Goal: Task Accomplishment & Management: Use online tool/utility

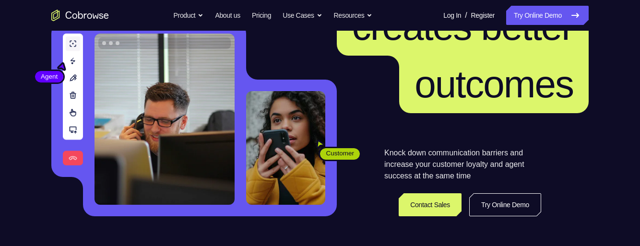
scroll to position [171, 0]
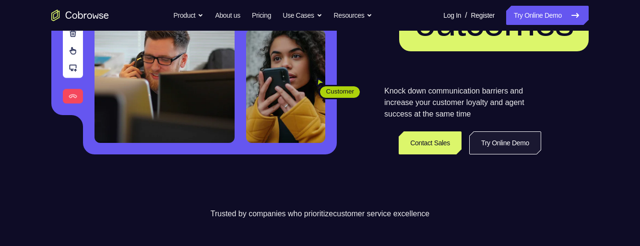
click at [517, 138] on link "Try Online Demo" at bounding box center [505, 142] width 72 height 23
click at [508, 145] on link "Try Online Demo" at bounding box center [505, 142] width 72 height 23
click at [508, 139] on link "Try Online Demo" at bounding box center [505, 142] width 72 height 23
click at [523, 138] on link "Try Online Demo" at bounding box center [505, 142] width 72 height 23
click at [524, 137] on link "Try Online Demo" at bounding box center [505, 142] width 72 height 23
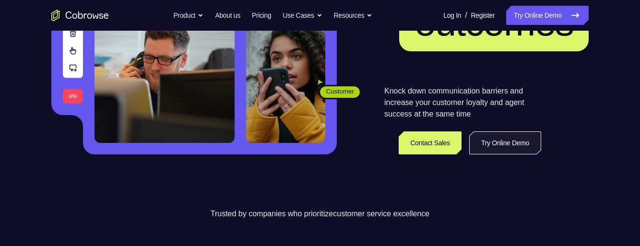
click at [493, 141] on link "Try Online Demo" at bounding box center [505, 142] width 72 height 23
click at [492, 145] on link "Try Online Demo" at bounding box center [505, 142] width 72 height 23
click at [503, 139] on link "Try Online Demo" at bounding box center [505, 142] width 72 height 23
click at [504, 139] on link "Try Online Demo" at bounding box center [505, 142] width 72 height 23
click at [508, 144] on link "Try Online Demo" at bounding box center [505, 142] width 72 height 23
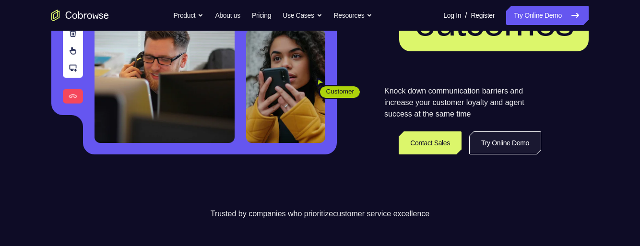
click at [504, 146] on link "Try Online Demo" at bounding box center [505, 142] width 72 height 23
click at [502, 147] on link "Try Online Demo" at bounding box center [505, 142] width 72 height 23
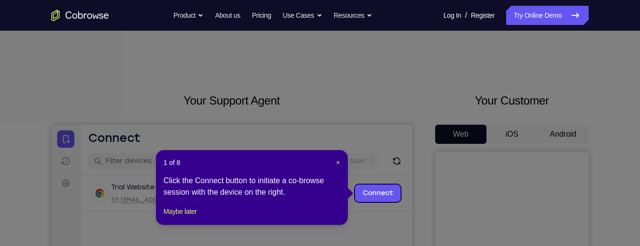
click at [560, 134] on icon at bounding box center [320, 123] width 640 height 246
click at [554, 71] on icon at bounding box center [320, 123] width 640 height 246
click at [340, 163] on span "×" at bounding box center [338, 163] width 4 height 8
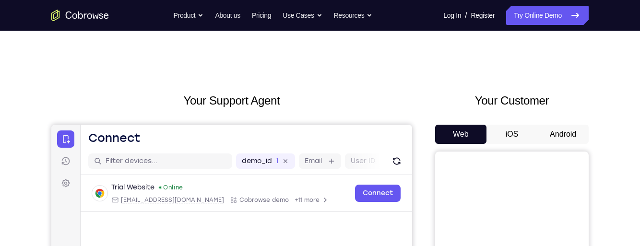
click at [573, 130] on button "Android" at bounding box center [562, 134] width 51 height 19
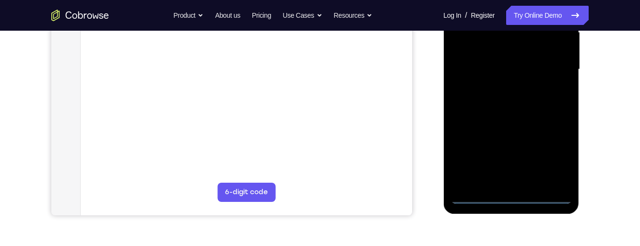
scroll to position [231, 0]
click at [512, 192] on div at bounding box center [510, 69] width 121 height 269
click at [515, 199] on div at bounding box center [510, 69] width 121 height 269
click at [557, 152] on div at bounding box center [510, 69] width 121 height 269
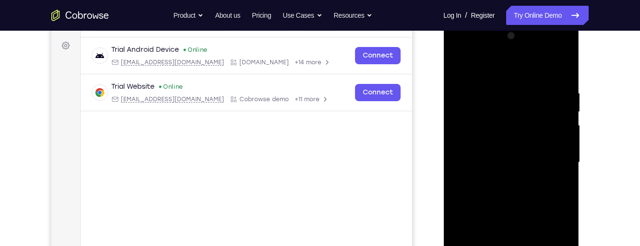
scroll to position [126, 0]
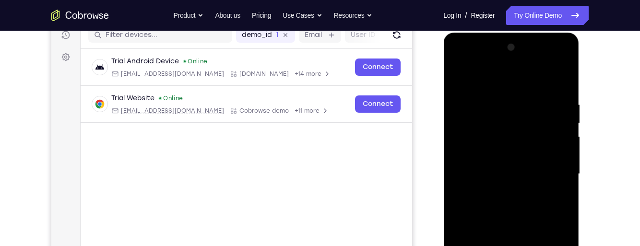
click at [515, 79] on div at bounding box center [510, 174] width 121 height 269
click at [555, 171] on div at bounding box center [510, 174] width 121 height 269
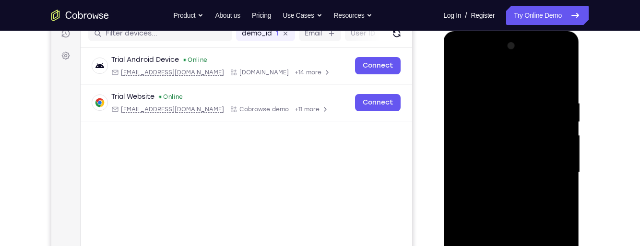
click at [498, 160] on div at bounding box center [510, 172] width 121 height 269
click at [514, 161] on div at bounding box center [510, 172] width 121 height 269
click at [526, 152] on div at bounding box center [510, 172] width 121 height 269
click at [522, 169] on div at bounding box center [510, 172] width 121 height 269
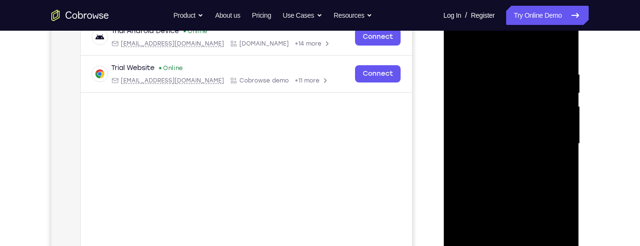
scroll to position [157, 0]
click at [544, 199] on div at bounding box center [510, 143] width 121 height 269
click at [513, 119] on div at bounding box center [510, 143] width 121 height 269
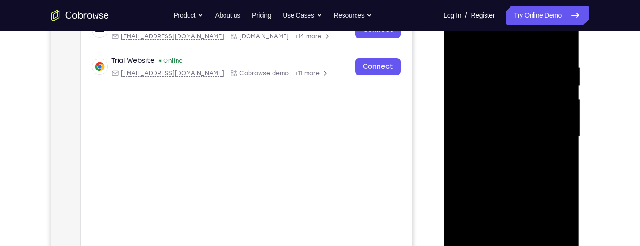
scroll to position [160, 0]
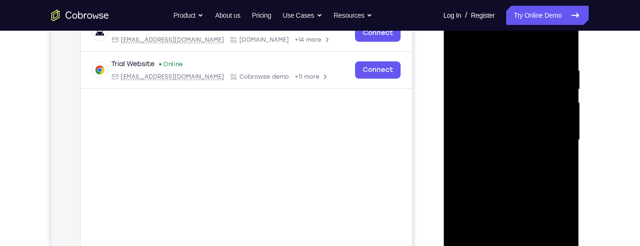
click at [521, 115] on div at bounding box center [510, 140] width 121 height 269
click at [559, 113] on div at bounding box center [510, 140] width 121 height 269
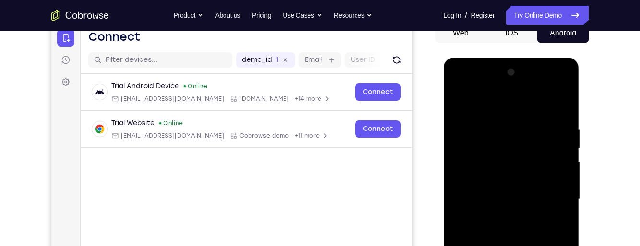
scroll to position [101, 0]
click at [552, 104] on div at bounding box center [510, 199] width 121 height 269
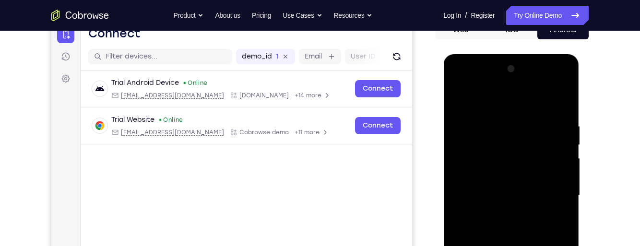
scroll to position [98, 0]
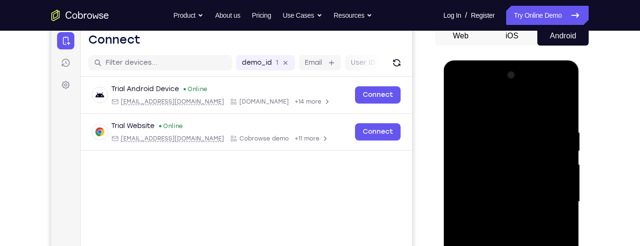
click at [456, 105] on div at bounding box center [510, 202] width 121 height 269
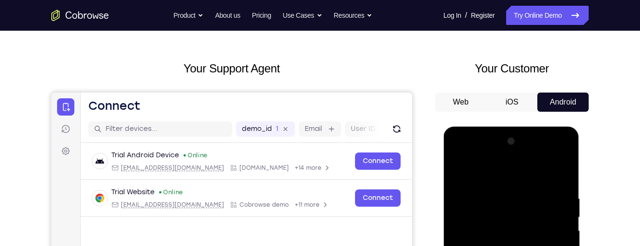
scroll to position [31, 0]
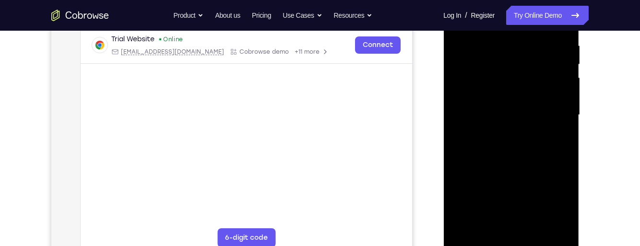
scroll to position [191, 0]
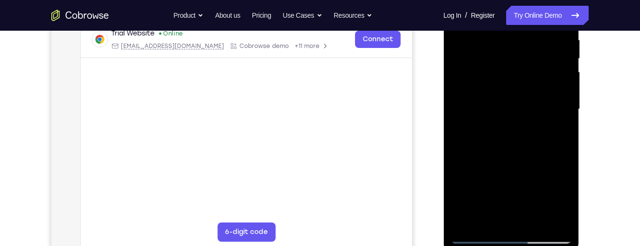
click at [512, 238] on div at bounding box center [510, 109] width 121 height 269
click at [551, 193] on div at bounding box center [510, 109] width 121 height 269
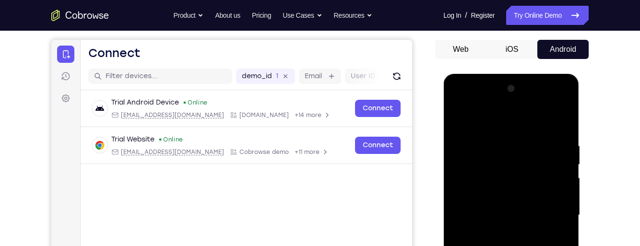
scroll to position [82, 0]
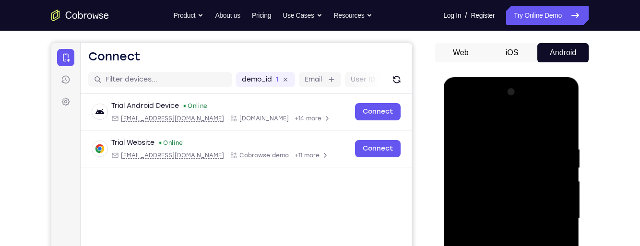
click at [515, 105] on div at bounding box center [510, 218] width 121 height 269
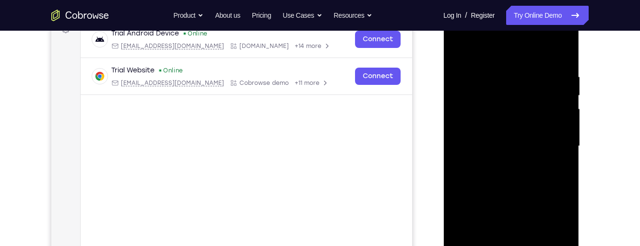
scroll to position [154, 0]
click at [555, 172] on div at bounding box center [510, 146] width 121 height 269
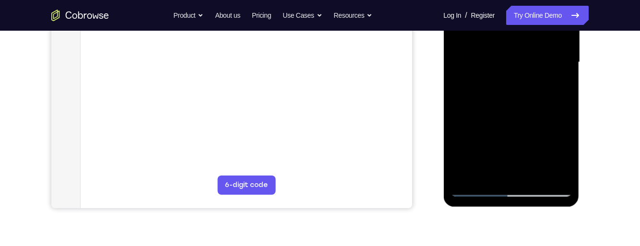
scroll to position [239, 0]
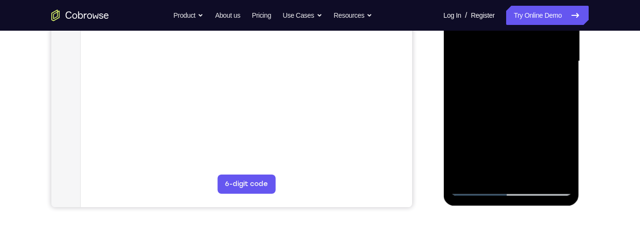
click at [475, 66] on div at bounding box center [510, 61] width 121 height 269
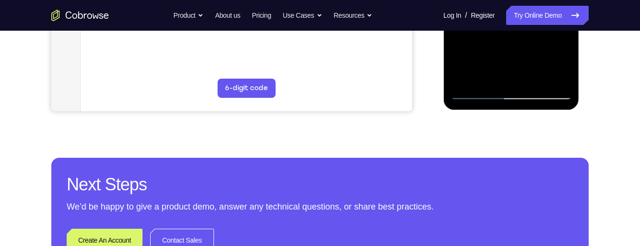
scroll to position [336, 0]
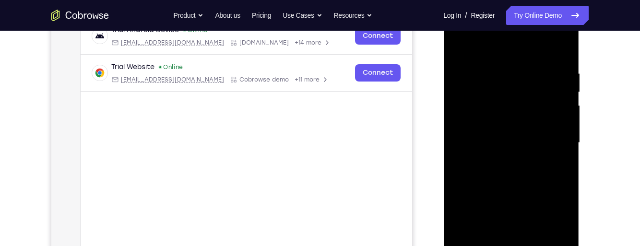
scroll to position [158, 0]
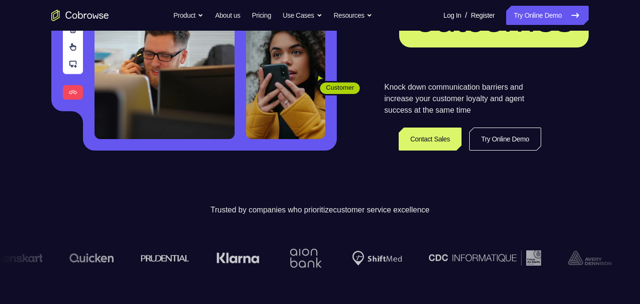
scroll to position [182, 0]
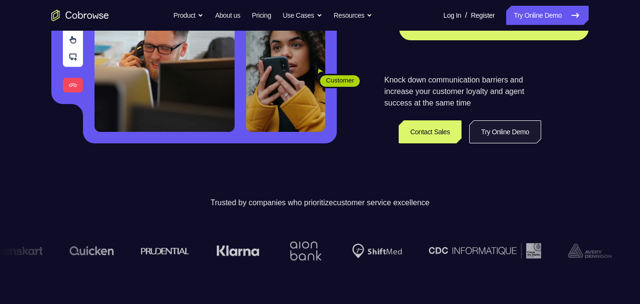
click at [517, 129] on link "Try Online Demo" at bounding box center [505, 131] width 72 height 23
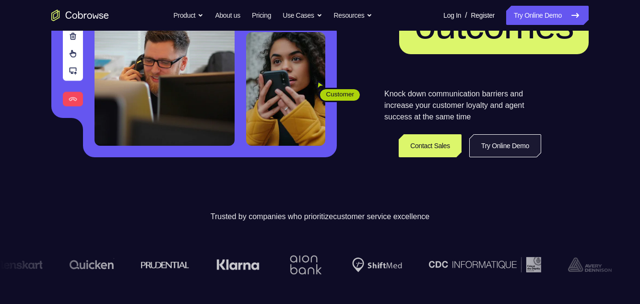
scroll to position [169, 0]
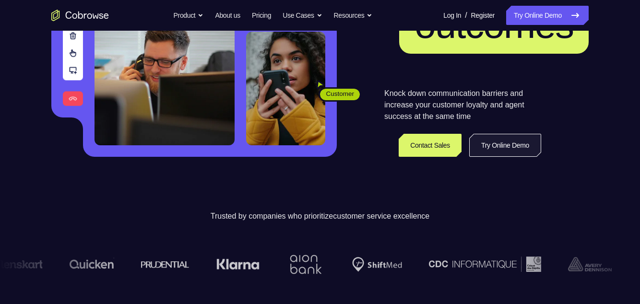
click at [525, 146] on link "Try Online Demo" at bounding box center [505, 145] width 72 height 23
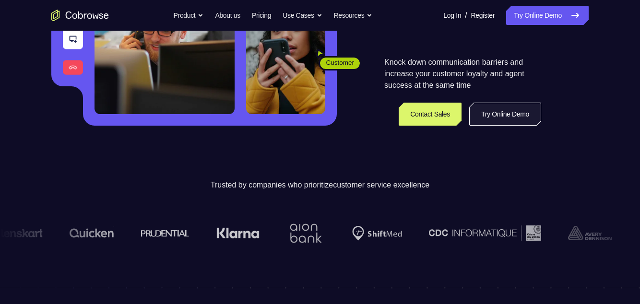
scroll to position [200, 0]
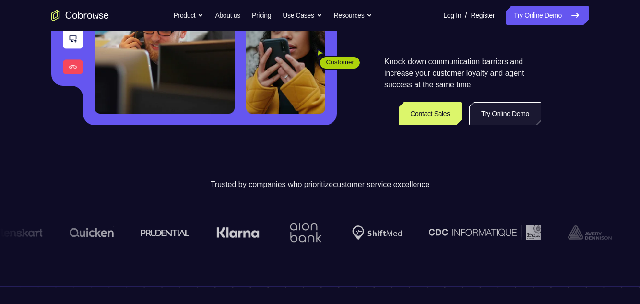
click at [513, 104] on link "Try Online Demo" at bounding box center [505, 113] width 72 height 23
click at [510, 112] on link "Try Online Demo" at bounding box center [505, 113] width 72 height 23
click at [515, 108] on link "Try Online Demo" at bounding box center [505, 113] width 72 height 23
click at [520, 113] on link "Try Online Demo" at bounding box center [505, 113] width 72 height 23
click at [517, 119] on link "Try Online Demo" at bounding box center [505, 113] width 72 height 23
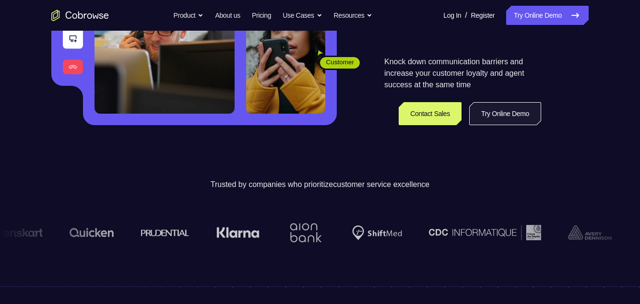
click at [511, 121] on link "Try Online Demo" at bounding box center [505, 113] width 72 height 23
click at [509, 118] on link "Try Online Demo" at bounding box center [505, 113] width 72 height 23
click at [524, 112] on link "Try Online Demo" at bounding box center [505, 113] width 72 height 23
click at [525, 112] on link "Try Online Demo" at bounding box center [505, 113] width 72 height 23
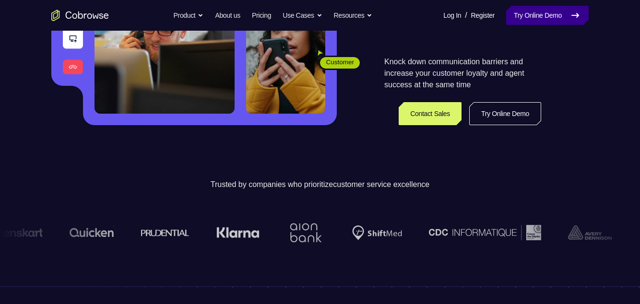
click at [564, 14] on link "Try Online Demo" at bounding box center [547, 15] width 82 height 19
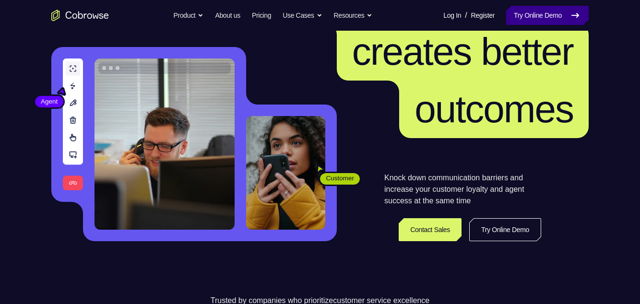
scroll to position [85, 0]
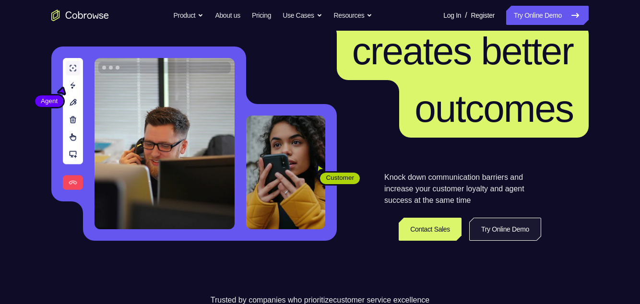
click at [507, 229] on link "Try Online Demo" at bounding box center [505, 229] width 72 height 23
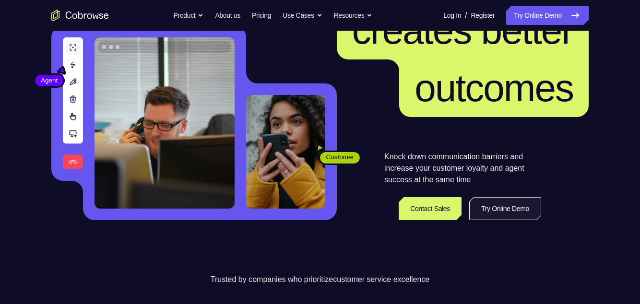
scroll to position [106, 0]
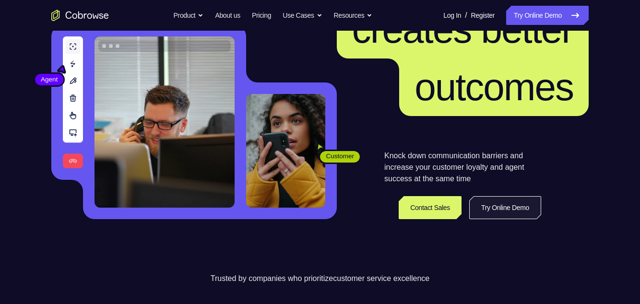
click at [520, 203] on link "Try Online Demo" at bounding box center [505, 207] width 72 height 23
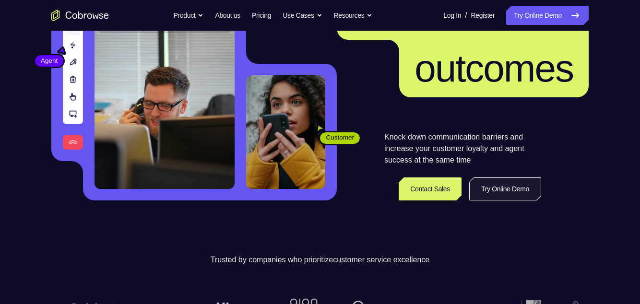
scroll to position [125, 0]
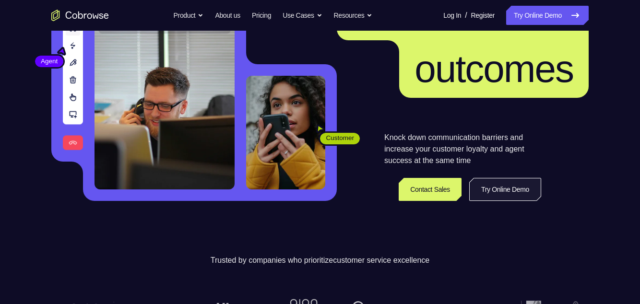
click at [520, 189] on link "Try Online Demo" at bounding box center [505, 189] width 72 height 23
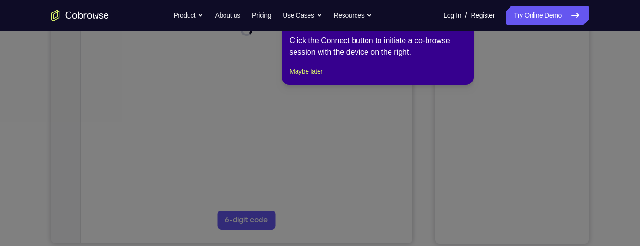
scroll to position [165, 0]
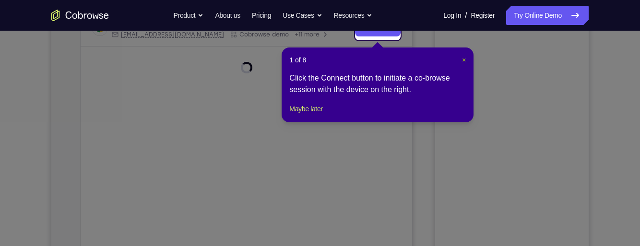
click at [465, 60] on span "×" at bounding box center [464, 60] width 4 height 8
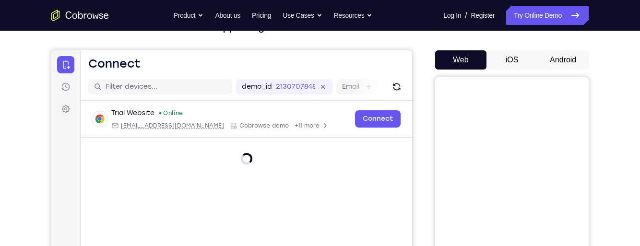
scroll to position [69, 0]
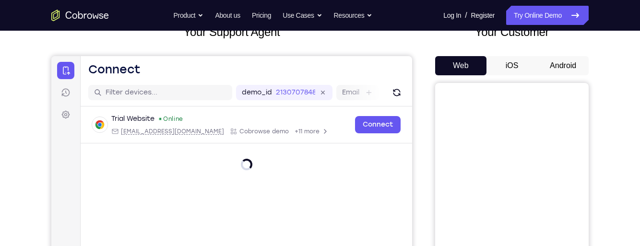
click at [564, 69] on button "Android" at bounding box center [562, 65] width 51 height 19
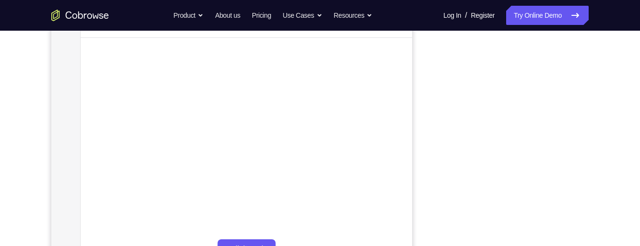
scroll to position [0, 0]
